Goal: Information Seeking & Learning: Check status

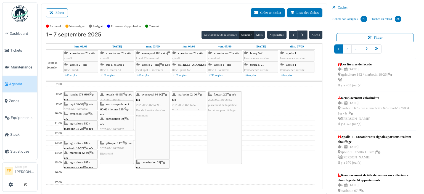
click at [240, 143] on div "foucart 20 | n/a 2025/09/146/06752 placement de la platine Intratone plus câbla…" at bounding box center [225, 128] width 34 height 72
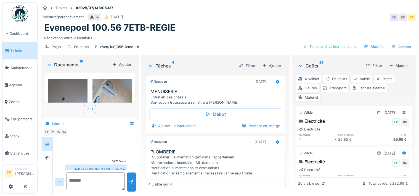
scroll to position [166, 0]
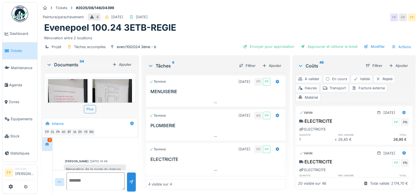
scroll to position [195, 0]
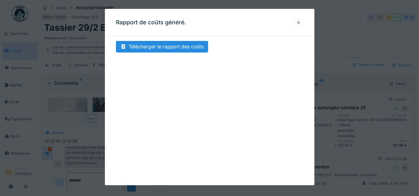
scroll to position [85, 0]
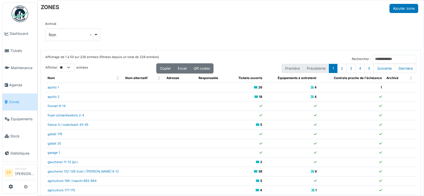
select select "**"
click at [21, 83] on span "Agenda" at bounding box center [22, 84] width 26 height 5
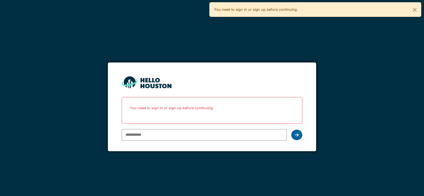
type input "**********"
click at [295, 136] on icon at bounding box center [297, 135] width 4 height 4
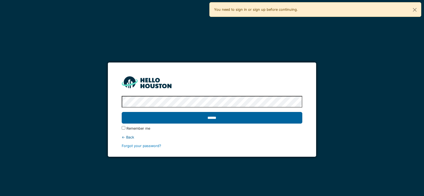
click at [213, 116] on input "******" at bounding box center [212, 118] width 181 height 12
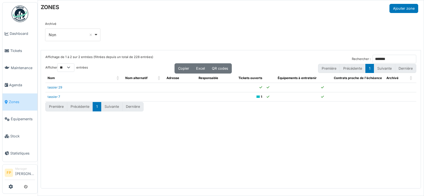
select select "**"
click at [19, 49] on span "Tickets" at bounding box center [22, 50] width 25 height 5
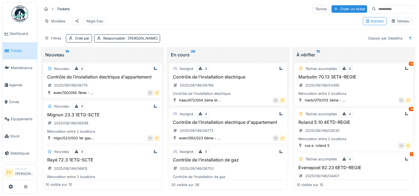
click at [222, 80] on h3 "Contrôle de l’installation électrique" at bounding box center [228, 76] width 114 height 5
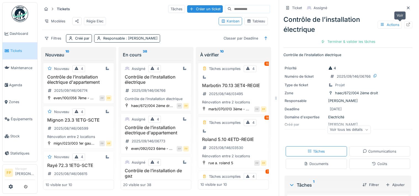
click at [406, 24] on icon at bounding box center [408, 25] width 4 height 4
click at [406, 9] on icon at bounding box center [408, 8] width 4 height 4
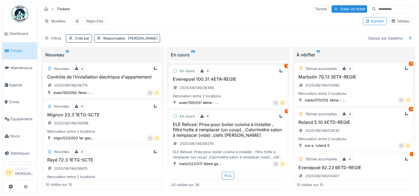
scroll to position [774, 0]
click at [225, 172] on div "Plus" at bounding box center [228, 176] width 12 height 8
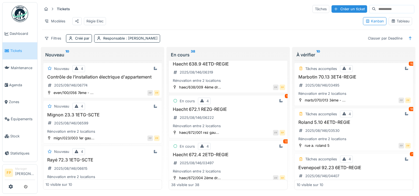
scroll to position [940, 0]
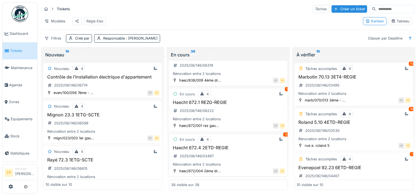
click at [218, 150] on h3 "Haecht 672.4 2ETD-REGIE" at bounding box center [228, 147] width 114 height 5
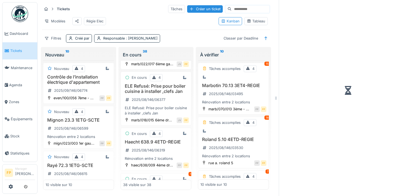
scroll to position [1177, 0]
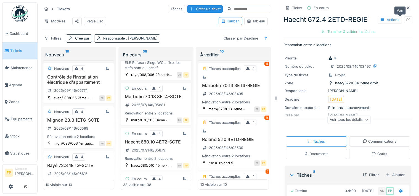
click at [404, 21] on div at bounding box center [408, 19] width 8 height 7
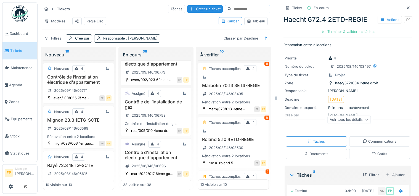
scroll to position [83, 0]
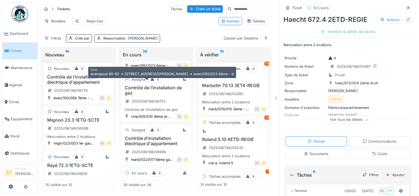
click at [160, 68] on div "even/092/023 6ème - ..." at bounding box center [151, 65] width 41 height 5
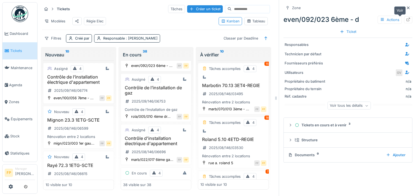
click at [407, 19] on icon at bounding box center [409, 20] width 4 height 4
click at [406, 20] on icon at bounding box center [408, 20] width 4 height 4
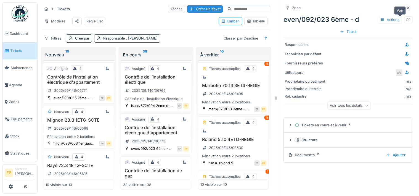
click at [406, 19] on icon at bounding box center [408, 20] width 4 height 4
click at [406, 8] on icon at bounding box center [408, 8] width 4 height 4
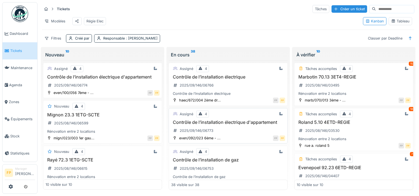
click at [197, 125] on h3 "Contrôle de l’installation électrique d'appartement" at bounding box center [228, 122] width 114 height 5
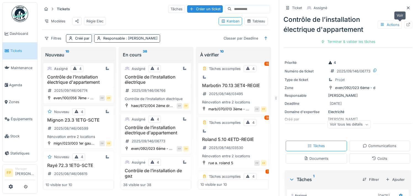
click at [406, 26] on icon at bounding box center [408, 25] width 4 height 4
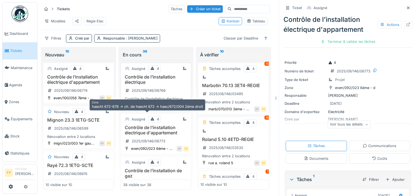
click at [152, 108] on div "haec/672/004 2ème dr..." at bounding box center [152, 105] width 42 height 5
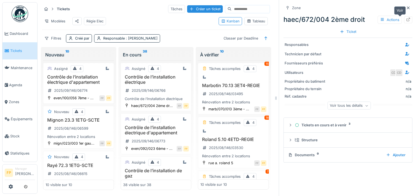
click at [406, 20] on icon at bounding box center [408, 20] width 4 height 4
click at [161, 81] on h3 "Contrôle de l’installation électrique" at bounding box center [156, 79] width 66 height 10
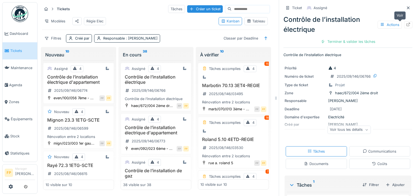
click at [407, 26] on icon at bounding box center [409, 25] width 4 height 4
click at [75, 85] on h3 "Contrôle de l’installation électrique d'appartement" at bounding box center [79, 79] width 66 height 10
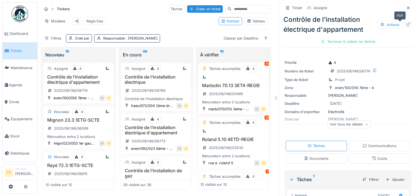
click at [406, 23] on icon at bounding box center [408, 25] width 4 height 4
click at [406, 8] on icon at bounding box center [408, 8] width 4 height 4
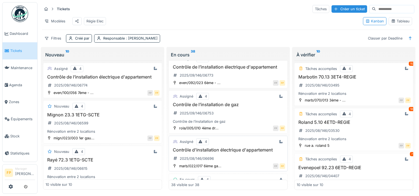
scroll to position [83, 0]
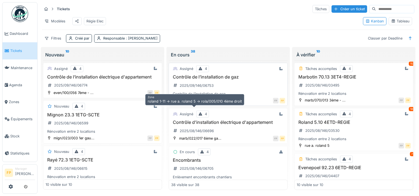
click at [191, 103] on div "rola/005/010 4ème dr..." at bounding box center [199, 100] width 40 height 5
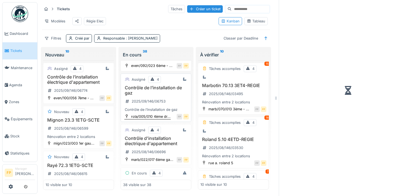
scroll to position [101, 0]
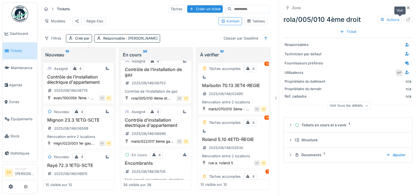
click at [407, 20] on icon at bounding box center [409, 20] width 4 height 4
click at [149, 77] on h3 "Contrôle de l’installation de gaz" at bounding box center [156, 72] width 66 height 10
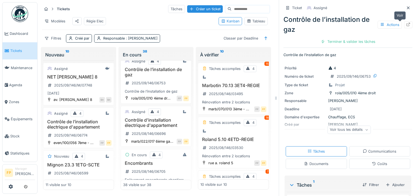
click at [406, 25] on icon at bounding box center [408, 25] width 4 height 4
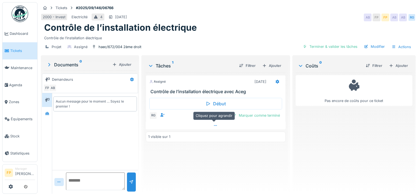
click at [214, 124] on icon at bounding box center [216, 126] width 4 height 4
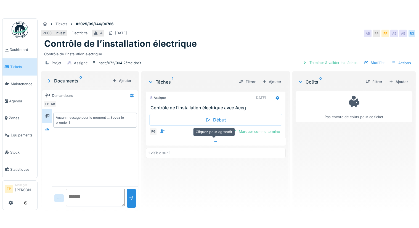
scroll to position [4, 0]
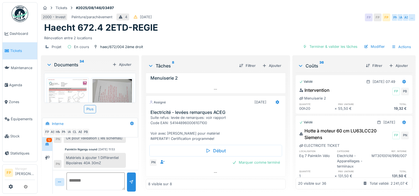
scroll to position [223, 0]
click at [214, 173] on icon at bounding box center [215, 172] width 3 height 1
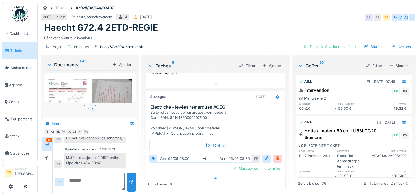
scroll to position [4, 0]
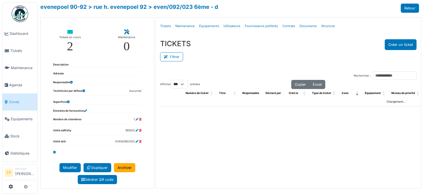
select select "***"
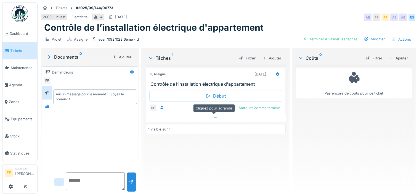
click at [215, 118] on icon at bounding box center [216, 118] width 4 height 4
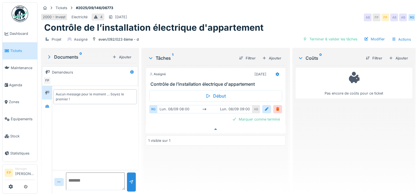
scroll to position [4, 0]
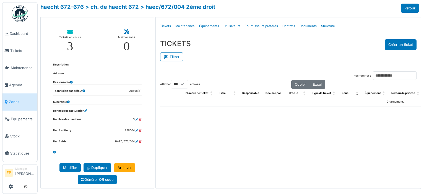
select select "***"
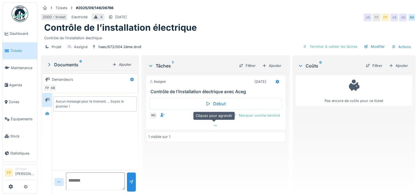
click at [217, 127] on div at bounding box center [216, 126] width 140 height 8
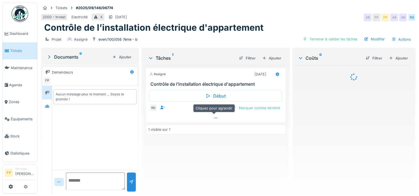
click at [216, 120] on icon at bounding box center [216, 118] width 4 height 4
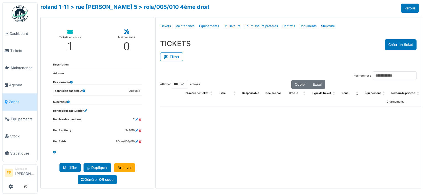
select select "***"
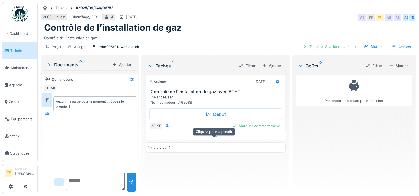
click at [214, 138] on icon at bounding box center [216, 136] width 4 height 4
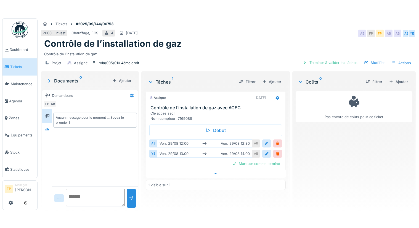
scroll to position [4, 0]
